Goal: Task Accomplishment & Management: Manage account settings

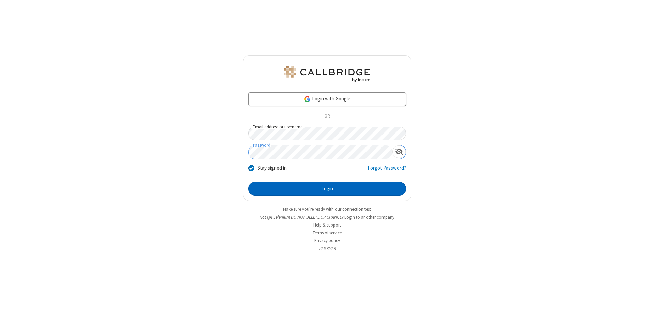
click at [327, 189] on button "Login" at bounding box center [327, 189] width 158 height 14
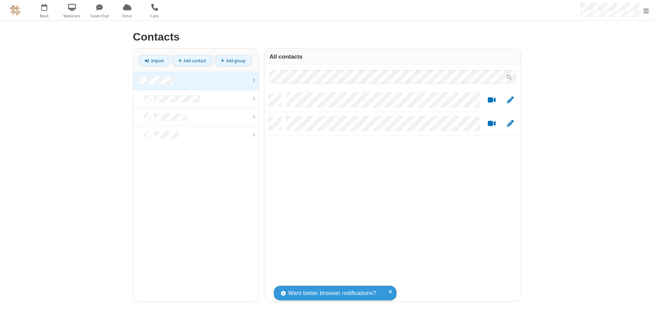
scroll to position [208, 252]
click at [196, 80] on link at bounding box center [195, 81] width 125 height 18
click at [233, 61] on link "Add group" at bounding box center [233, 61] width 38 height 12
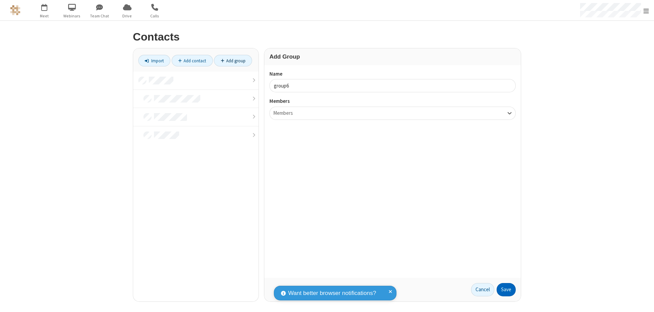
type input "group6"
click at [507, 290] on button "Save" at bounding box center [506, 290] width 19 height 14
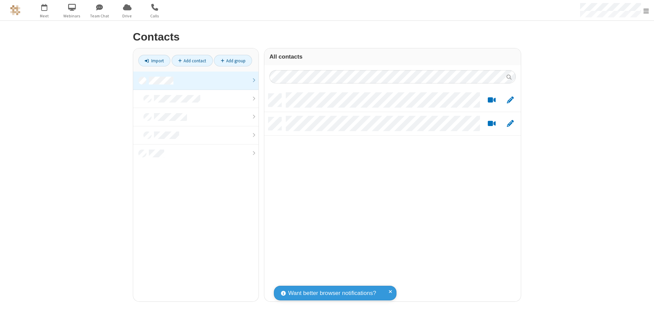
click at [196, 80] on link at bounding box center [195, 81] width 125 height 18
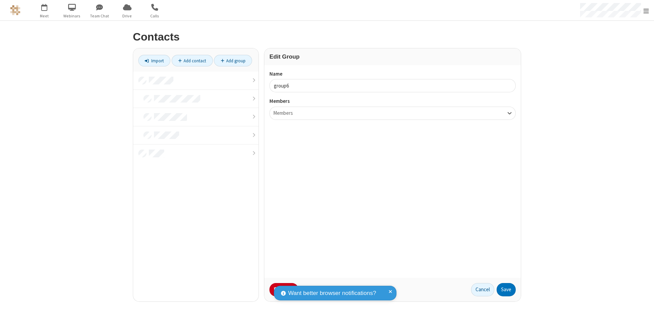
click at [0, 0] on button "No Thanks" at bounding box center [0, 0] width 0 height 0
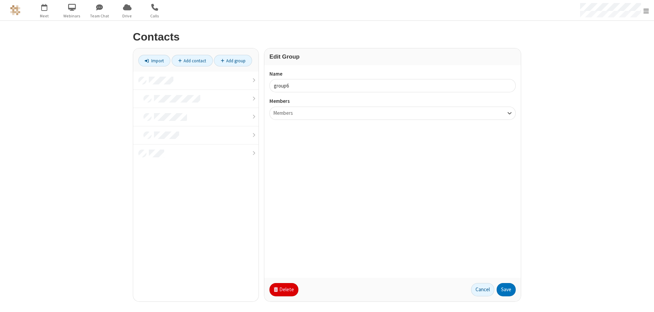
click at [283, 290] on button "Delete" at bounding box center [284, 290] width 29 height 14
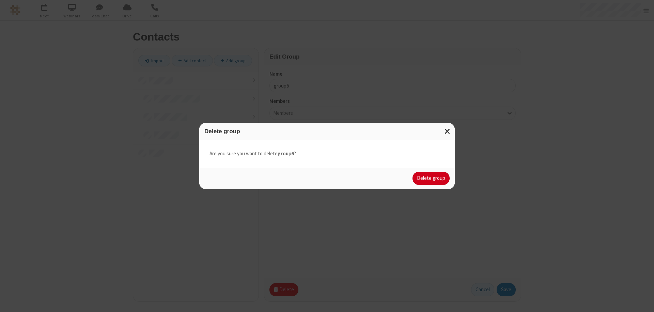
click at [432, 178] on button "Delete group" at bounding box center [431, 179] width 37 height 14
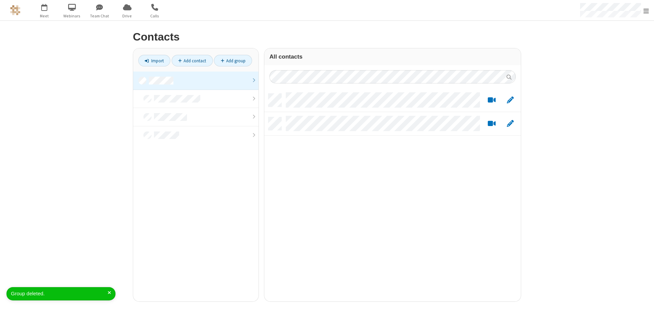
scroll to position [208, 252]
